Goal: Information Seeking & Learning: Learn about a topic

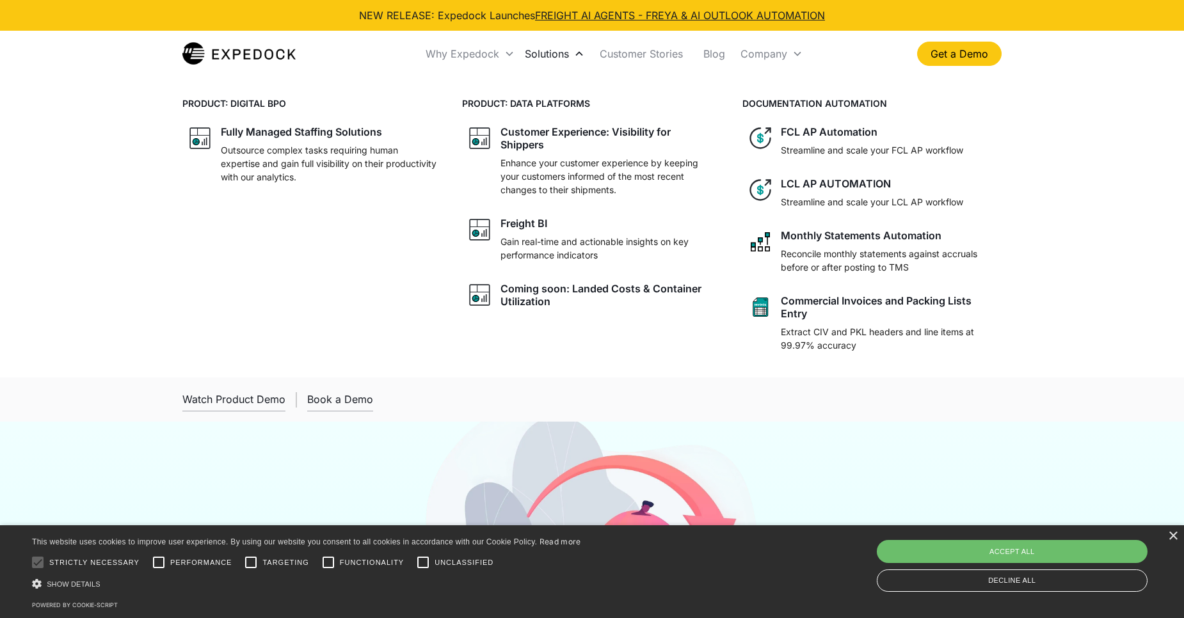
click at [539, 51] on div "Solutions" at bounding box center [547, 53] width 44 height 13
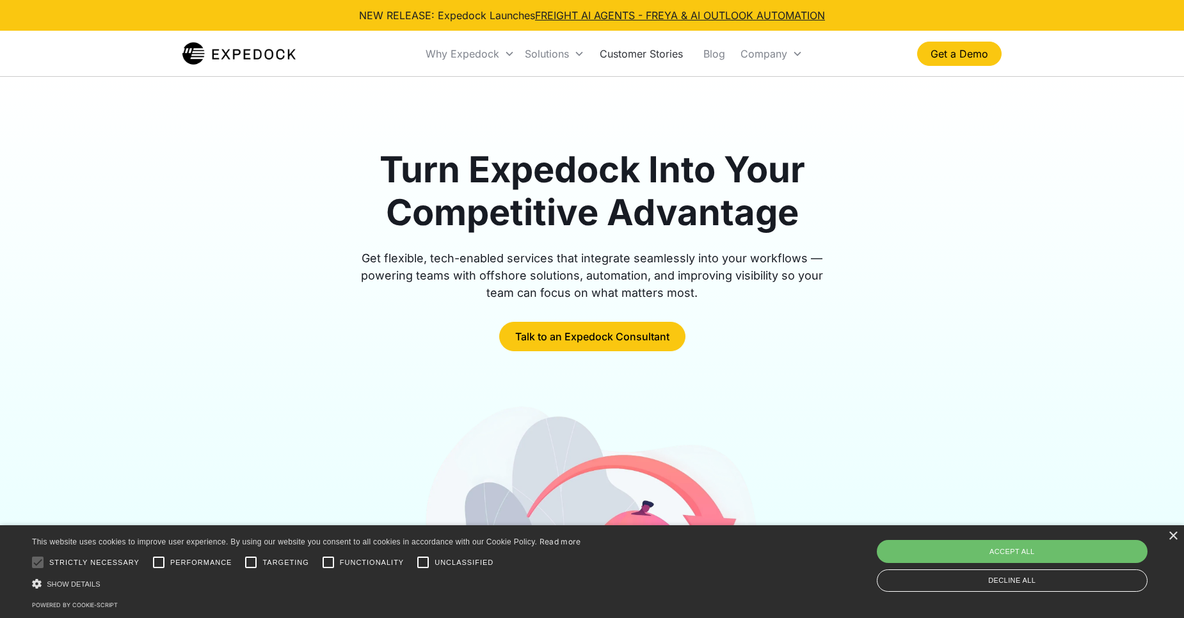
click at [633, 51] on link "Customer Stories" at bounding box center [641, 54] width 104 height 44
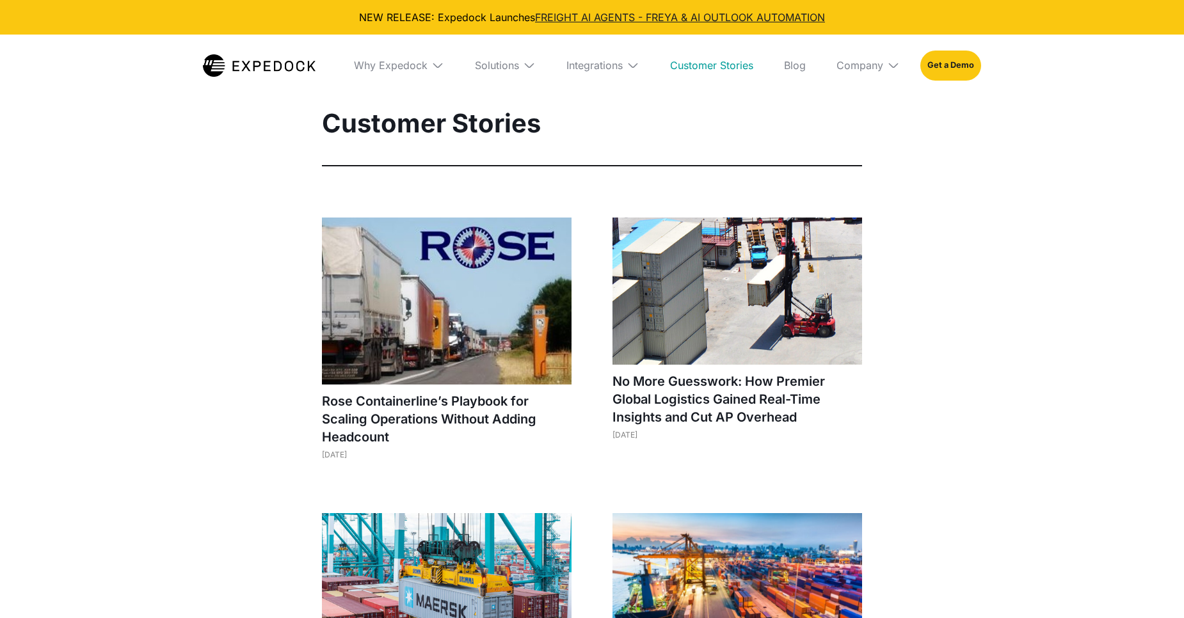
select select
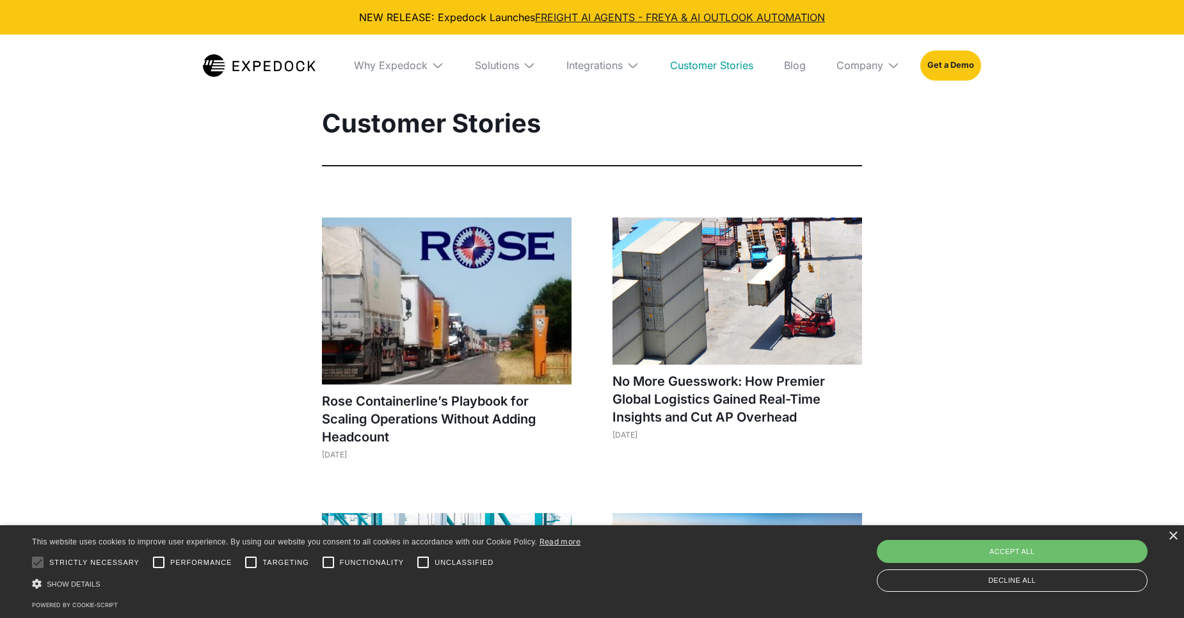
click at [624, 68] on div "Integrations" at bounding box center [602, 65] width 93 height 61
click at [477, 70] on div "Solutions" at bounding box center [486, 65] width 44 height 13
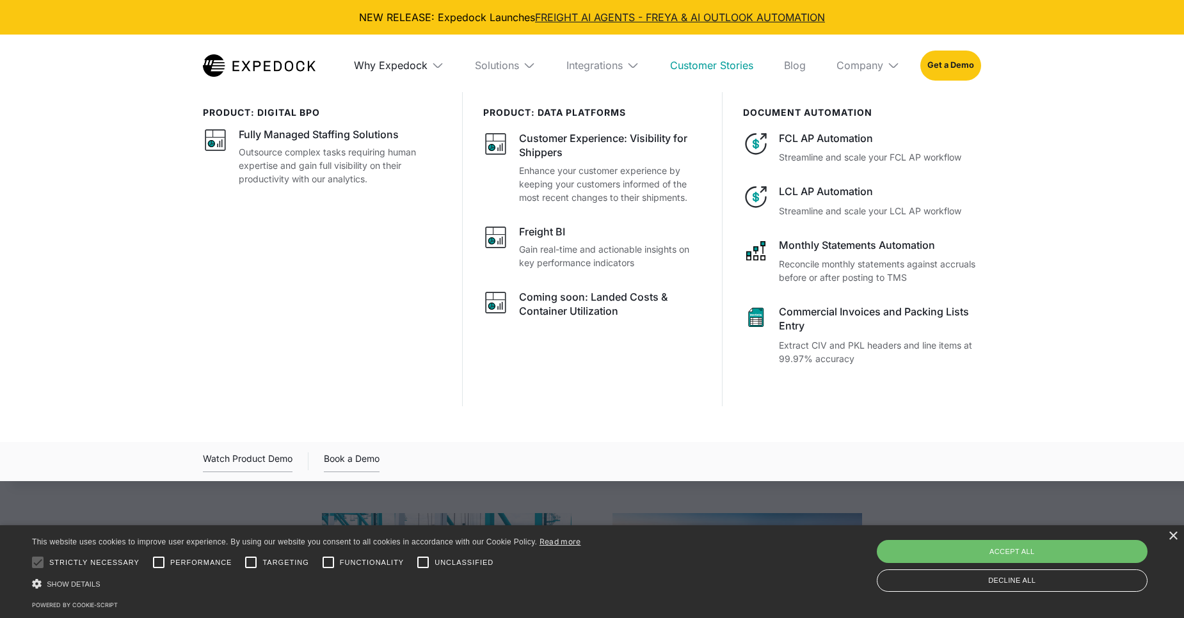
click at [413, 68] on div "Why Expedock" at bounding box center [391, 65] width 74 height 13
